Goal: Navigation & Orientation: Go to known website

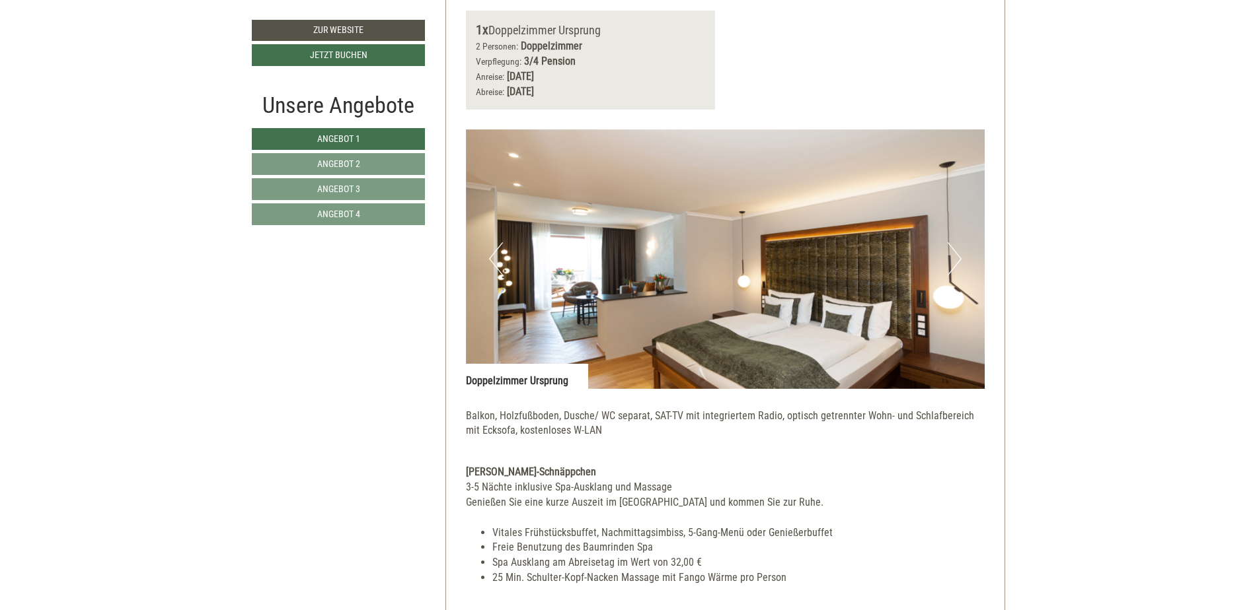
scroll to position [859, 0]
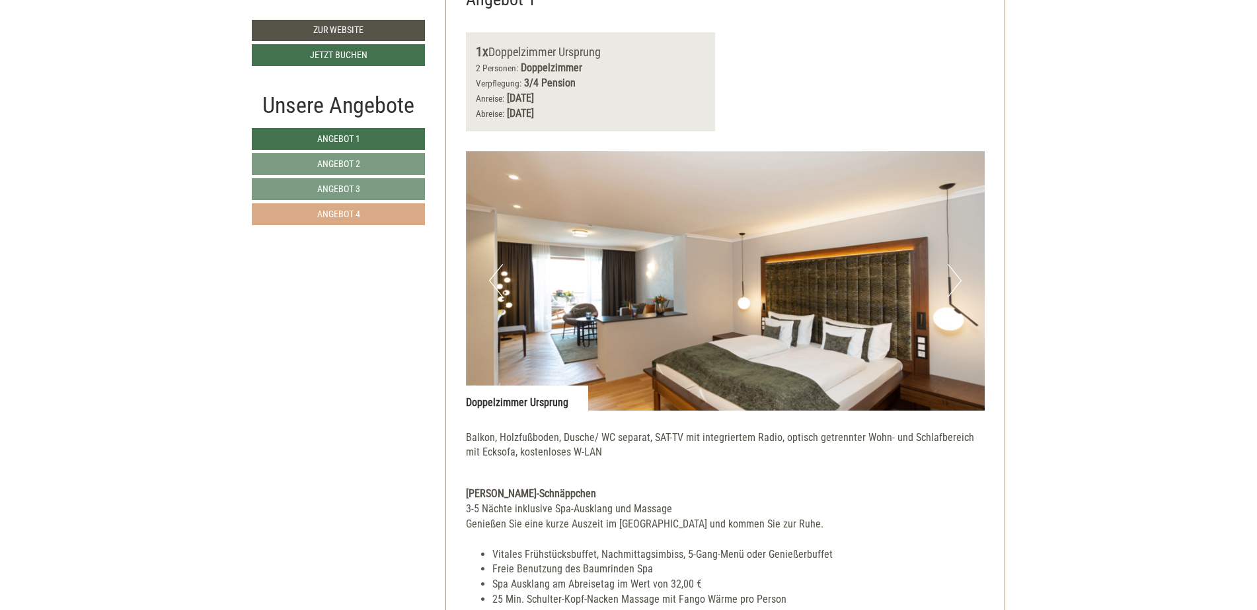
click at [355, 215] on span "Angebot 4" at bounding box center [338, 214] width 43 height 11
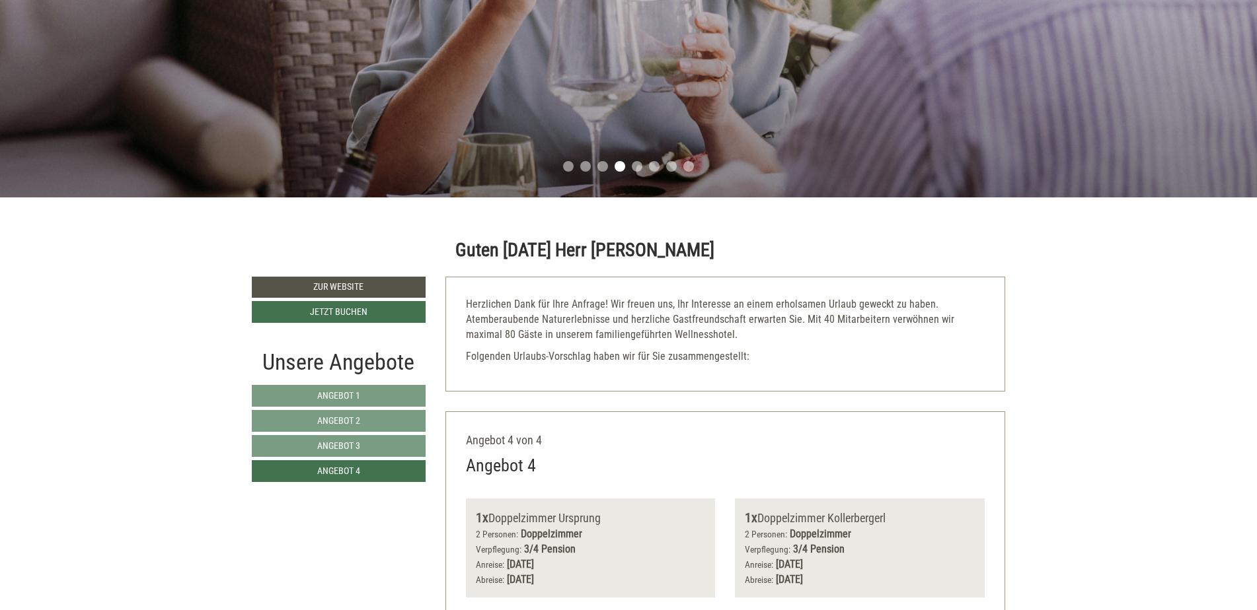
scroll to position [396, 0]
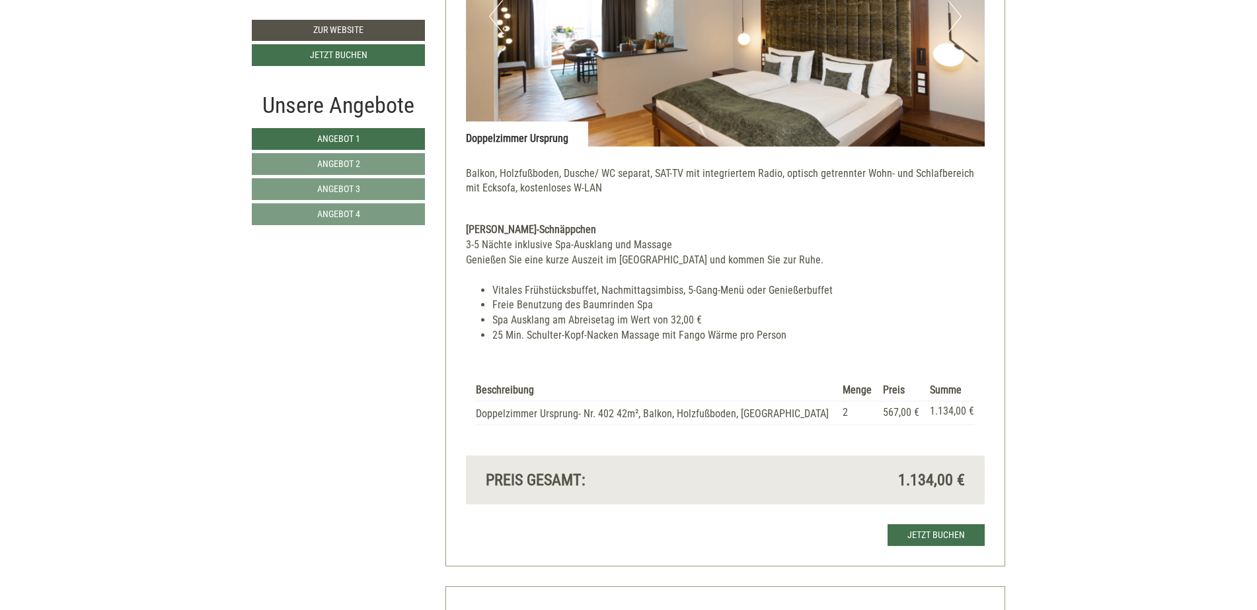
scroll to position [859, 0]
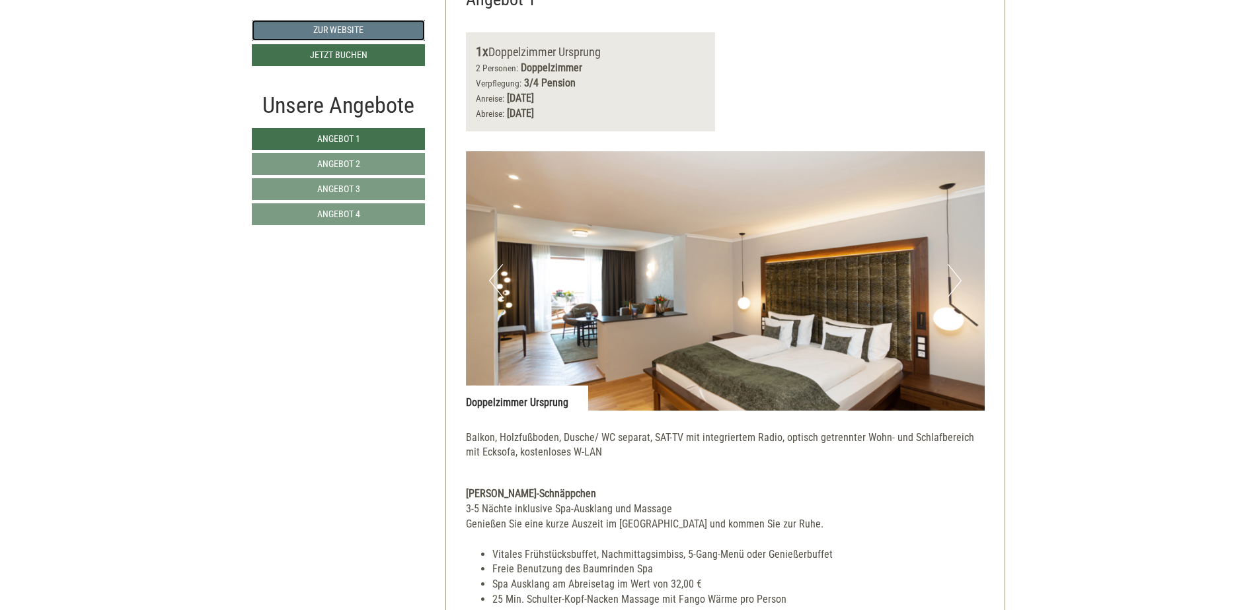
click at [330, 22] on link "Zur Website" at bounding box center [338, 30] width 173 height 21
click at [319, 32] on link "Zur Website" at bounding box center [338, 30] width 173 height 21
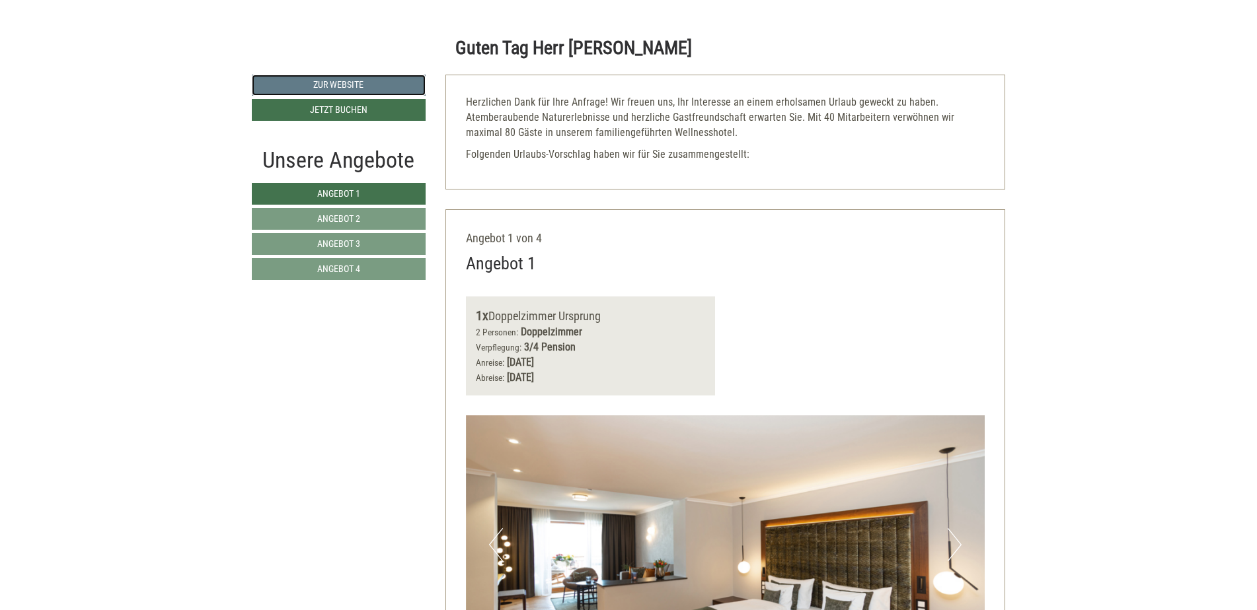
scroll to position [264, 0]
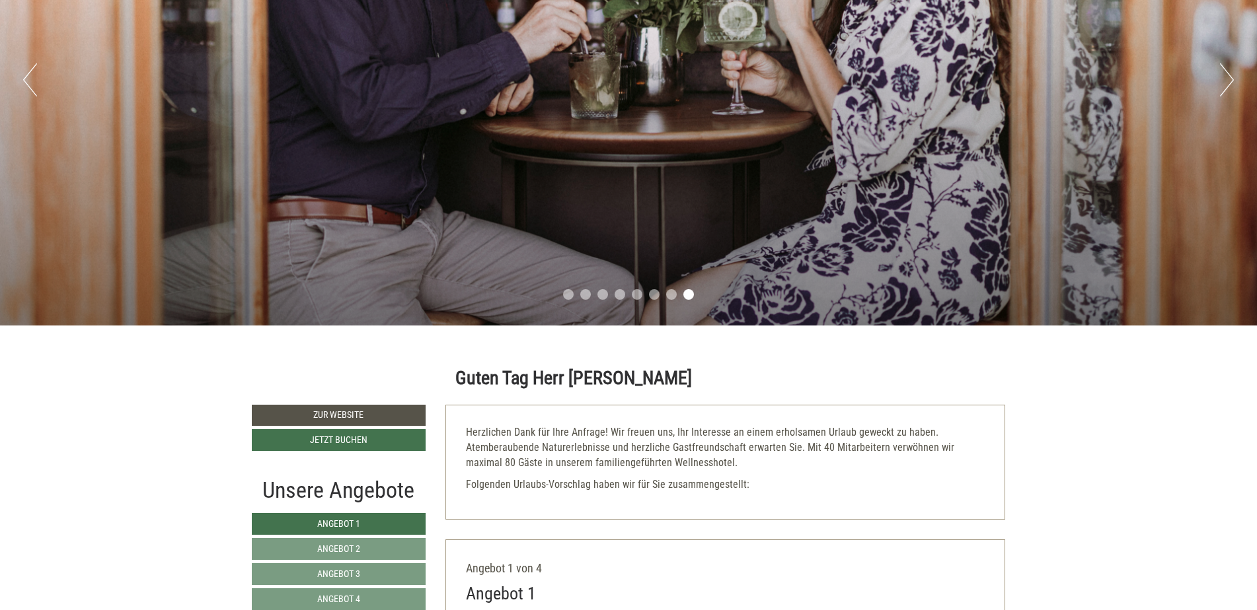
click at [1228, 78] on button "Next" at bounding box center [1227, 79] width 14 height 33
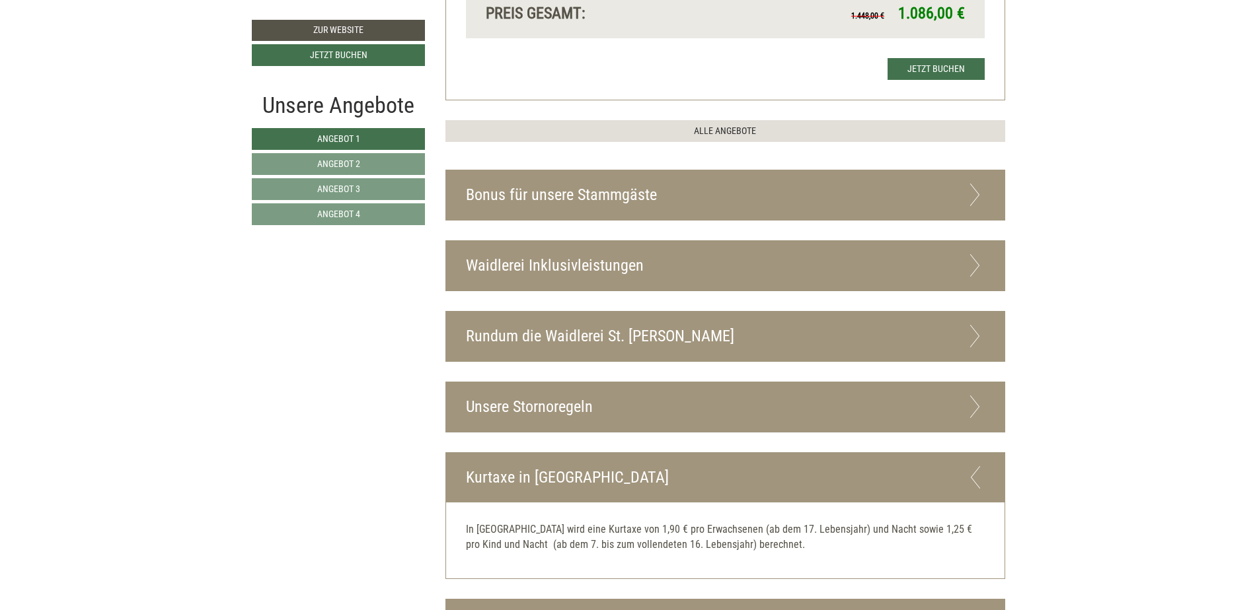
scroll to position [3459, 0]
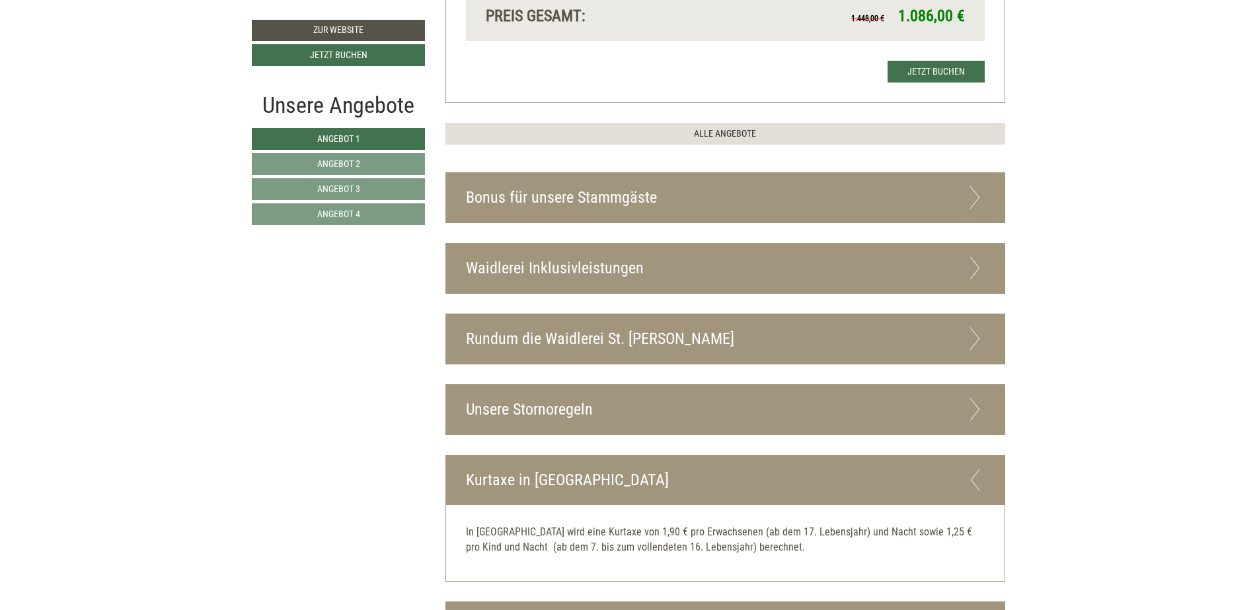
click at [977, 186] on icon at bounding box center [974, 197] width 19 height 22
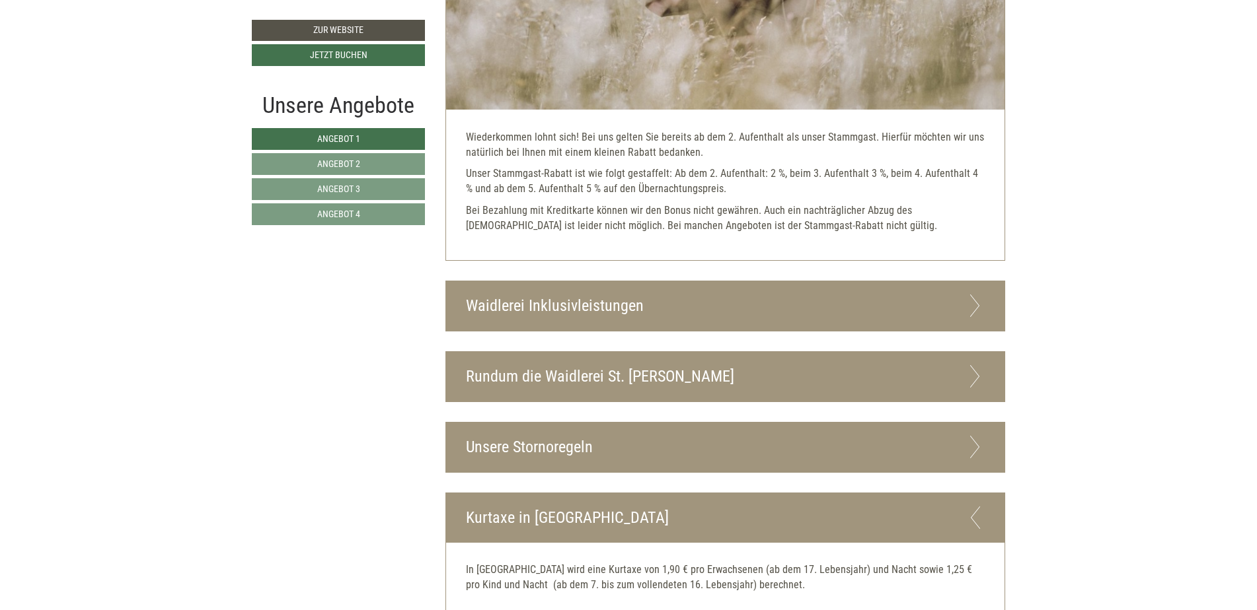
scroll to position [3856, 0]
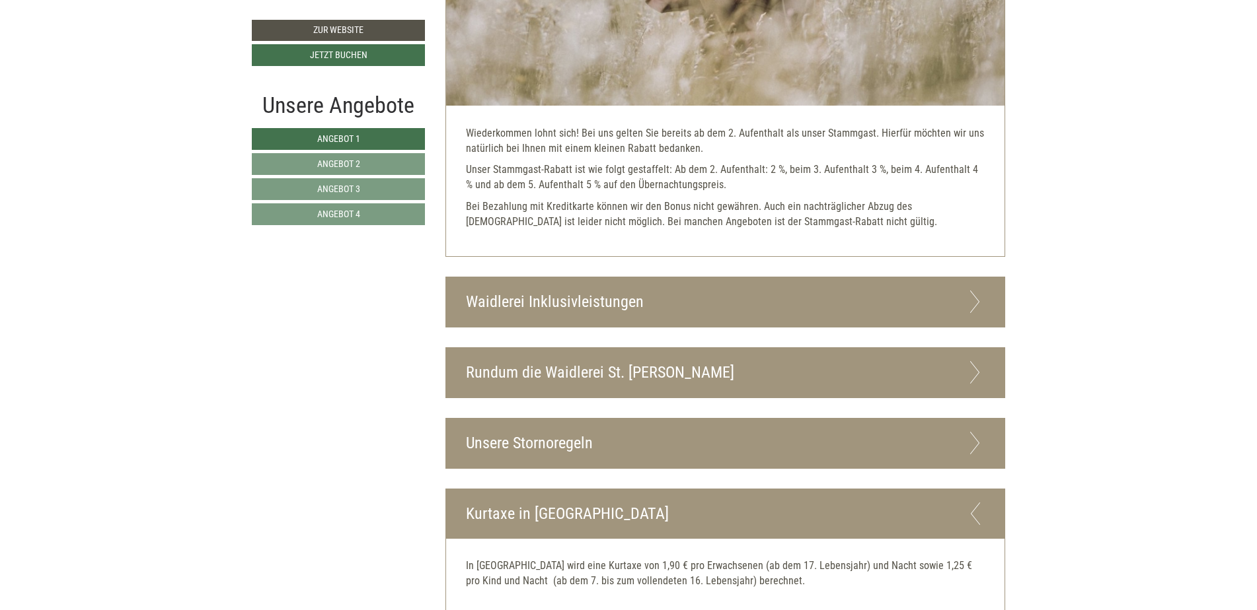
click at [977, 291] on icon at bounding box center [974, 302] width 19 height 22
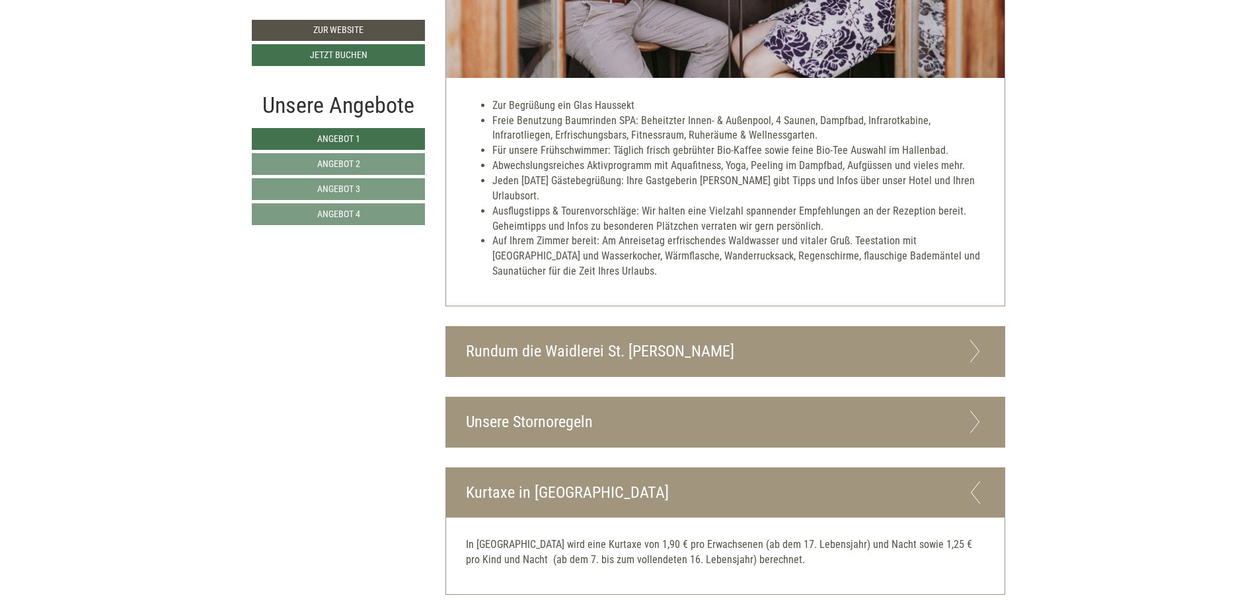
scroll to position [4926, 0]
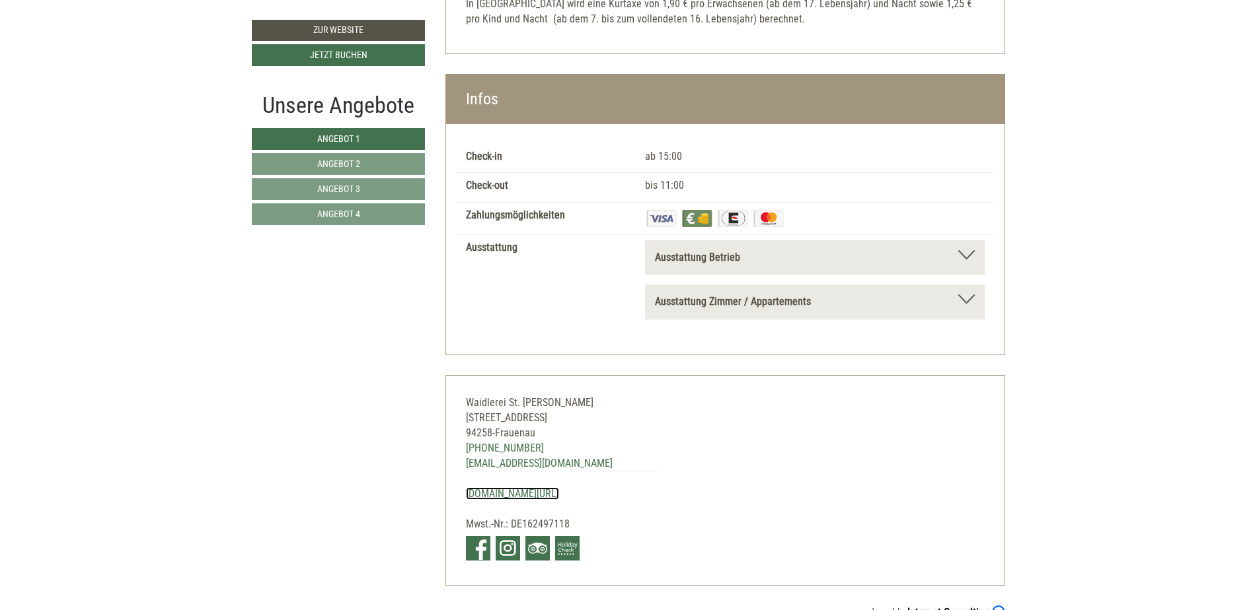
click at [499, 488] on link "[DOMAIN_NAME][URL]" at bounding box center [512, 494] width 93 height 13
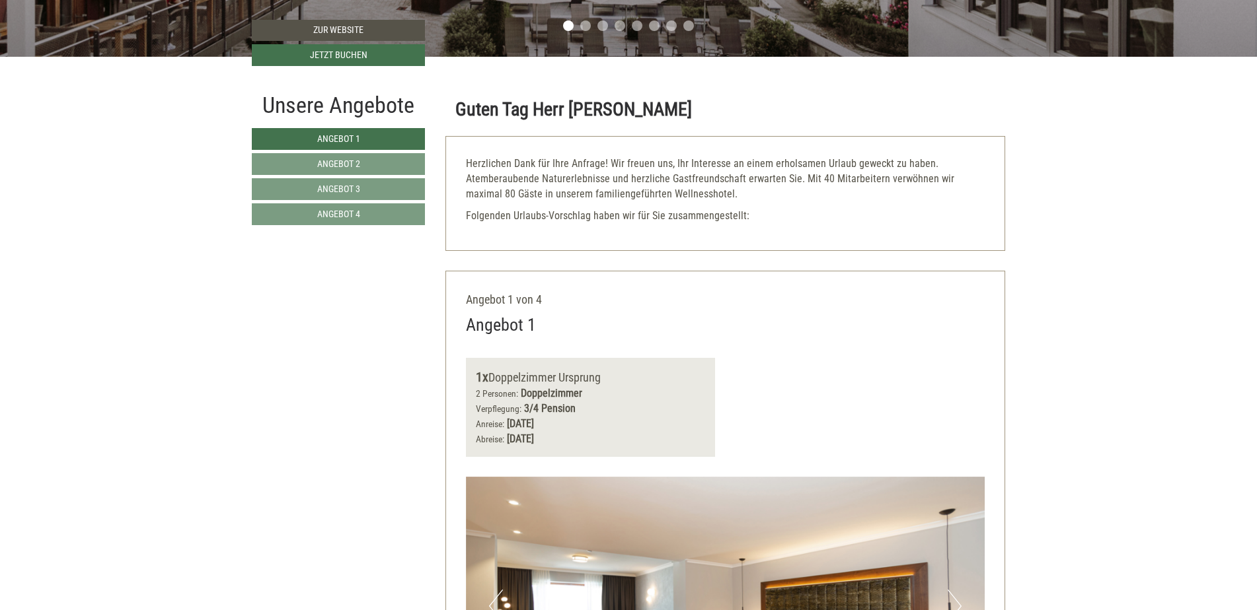
scroll to position [0, 0]
